Goal: Task Accomplishment & Management: Manage account settings

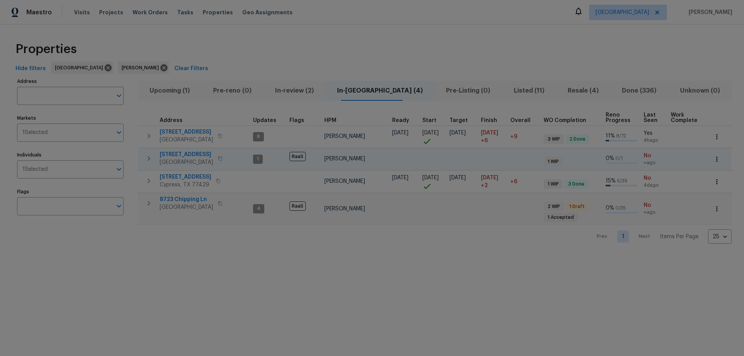
click at [174, 153] on span "[STREET_ADDRESS]" at bounding box center [186, 155] width 53 height 8
click at [315, 89] on span "In-review (2)" at bounding box center [294, 90] width 53 height 11
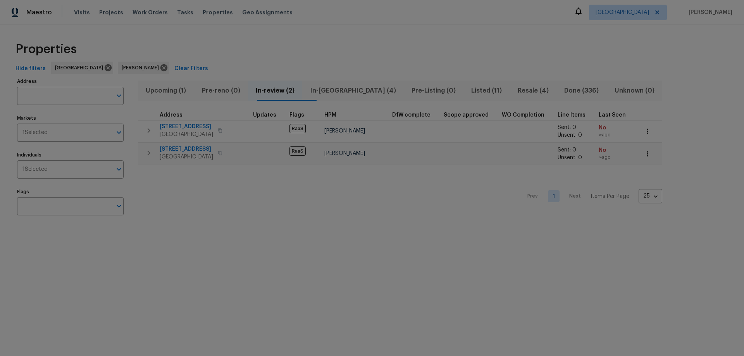
click at [157, 94] on span "Upcoming (1)" at bounding box center [166, 90] width 46 height 11
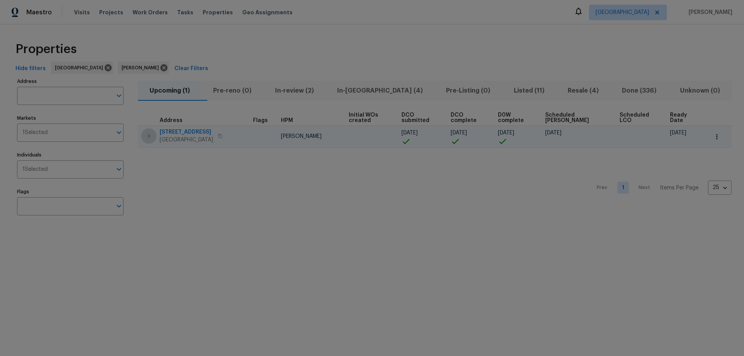
click at [147, 134] on icon "button" at bounding box center [148, 135] width 9 height 9
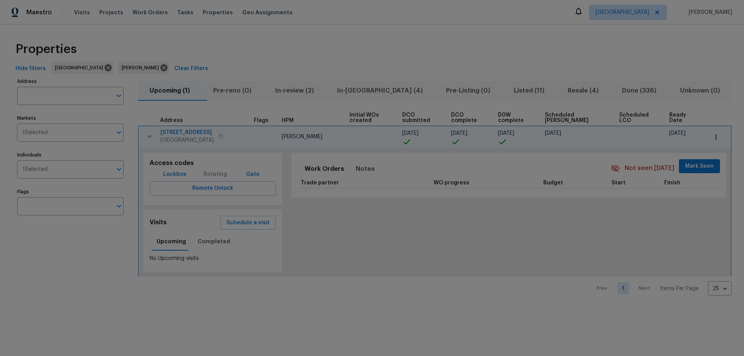
click at [148, 137] on icon "button" at bounding box center [149, 136] width 9 height 9
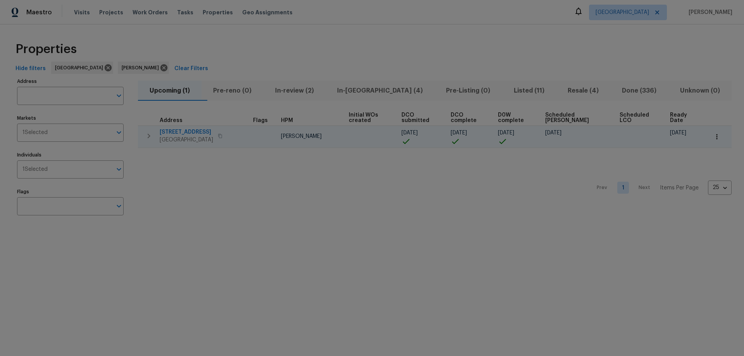
click at [561, 134] on span "[DATE]" at bounding box center [553, 132] width 16 height 5
click at [556, 159] on div "Prev 1 Next Items Per Page 25 25 ​" at bounding box center [435, 185] width 594 height 75
click at [673, 136] on div "[DATE]" at bounding box center [686, 133] width 32 height 8
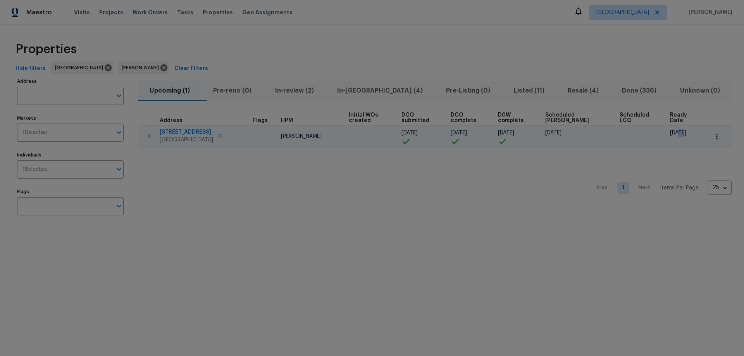
click at [673, 136] on div "[DATE]" at bounding box center [686, 133] width 32 height 8
click at [589, 156] on nav "Prev 1 Next Items Per Page 25 25 ​" at bounding box center [660, 188] width 142 height 71
click at [713, 136] on icon "button" at bounding box center [717, 137] width 8 height 8
click at [690, 201] on li "Admin: Closing" at bounding box center [693, 206] width 87 height 13
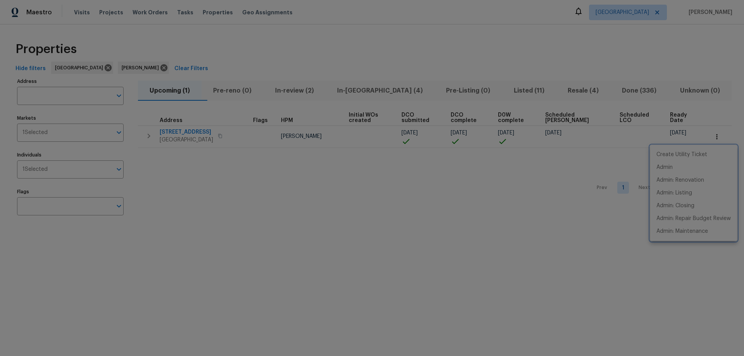
click at [387, 235] on div at bounding box center [372, 178] width 744 height 356
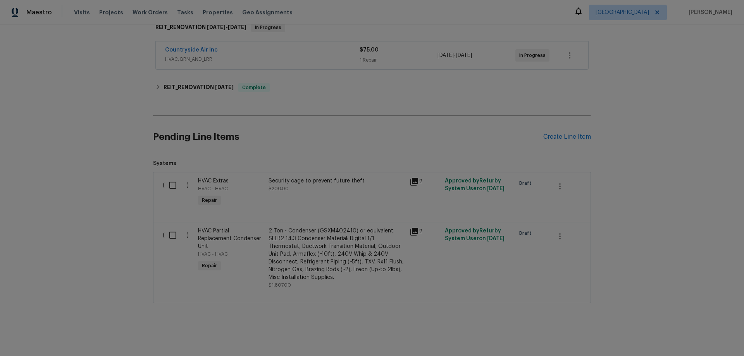
scroll to position [138, 0]
drag, startPoint x: 167, startPoint y: 177, endPoint x: 167, endPoint y: 184, distance: 6.6
click at [167, 178] on input "checkbox" at bounding box center [176, 185] width 22 height 16
checkbox input "true"
click at [168, 229] on input "checkbox" at bounding box center [176, 235] width 22 height 16
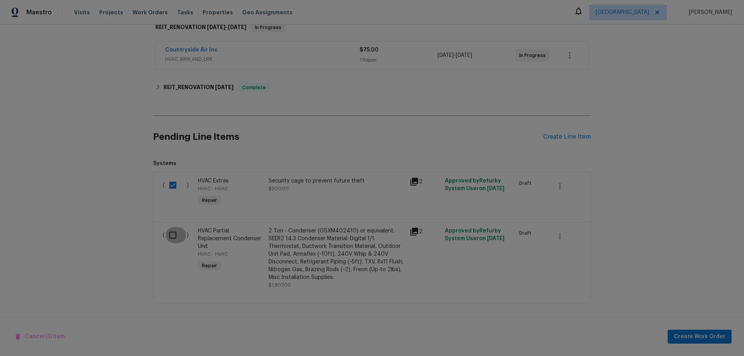
checkbox input "true"
click at [54, 337] on span "Cancel (2) Items" at bounding box center [41, 337] width 53 height 10
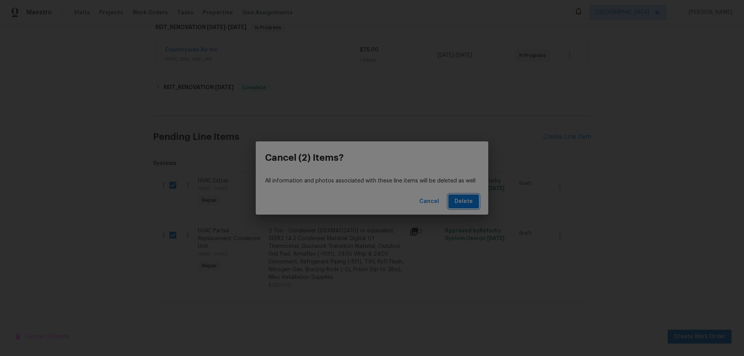
click at [468, 204] on span "Delete" at bounding box center [464, 202] width 18 height 10
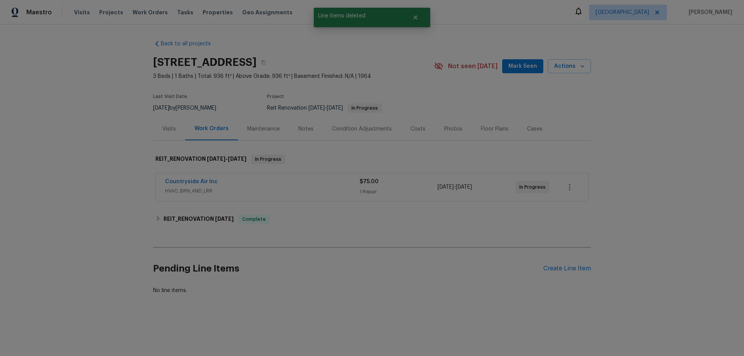
click at [395, 236] on div "Back to all projects 6534 Mohawk St, Houston, TX 77016 3 Beds | 1 Baths | Total…" at bounding box center [372, 167] width 438 height 267
click at [165, 217] on h6 "REIT_RENOVATION 7/15/25" at bounding box center [199, 219] width 70 height 9
click at [165, 217] on div "REIT_RENOVATION 7/15/25 Complete" at bounding box center [372, 222] width 438 height 25
